Goal: Find specific page/section: Find specific page/section

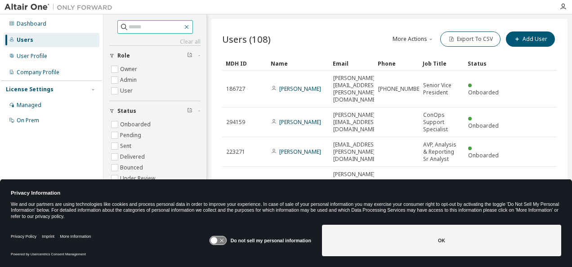
click at [190, 26] on icon "button" at bounding box center [186, 26] width 7 height 7
click at [207, 66] on div "Clear all Status Onboarded Pending Sent Delivered Bounced Under Review Revoked …" at bounding box center [338, 127] width 469 height 227
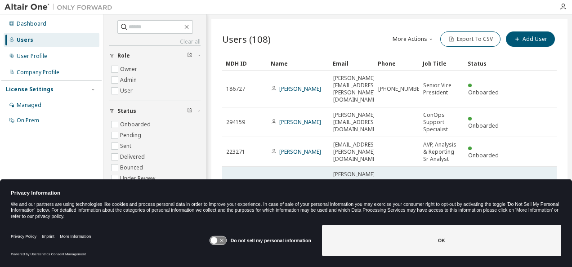
scroll to position [13, 0]
